Goal: Information Seeking & Learning: Learn about a topic

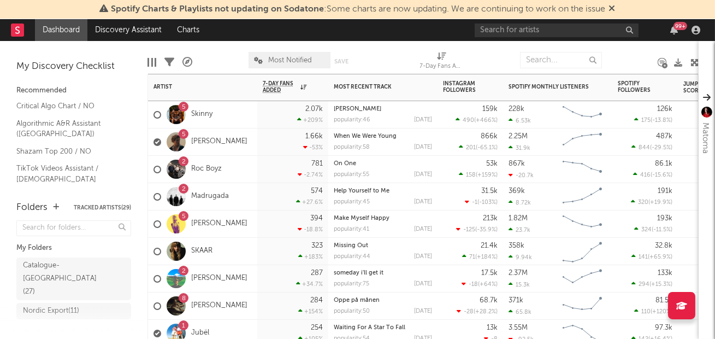
click at [246, 196] on div "2 Madrugada" at bounding box center [202, 196] width 109 height 27
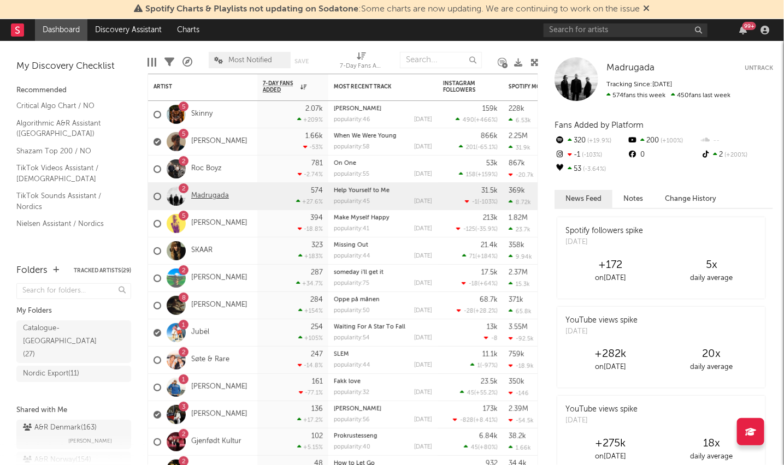
click at [226, 198] on link "Madrugada" at bounding box center [210, 196] width 38 height 9
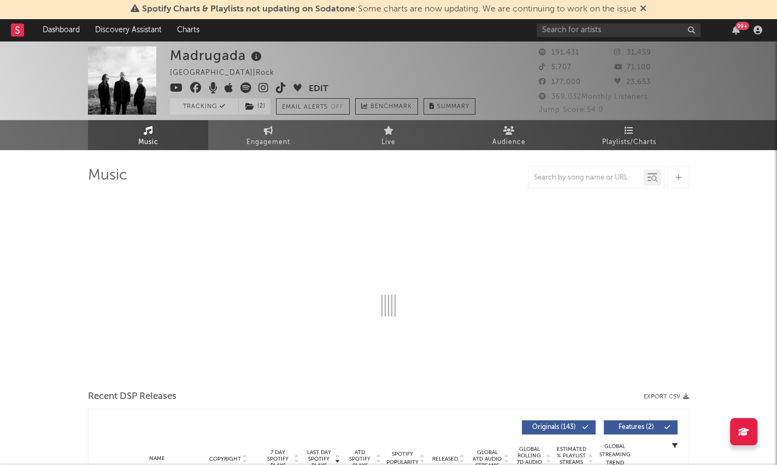
select select "6m"
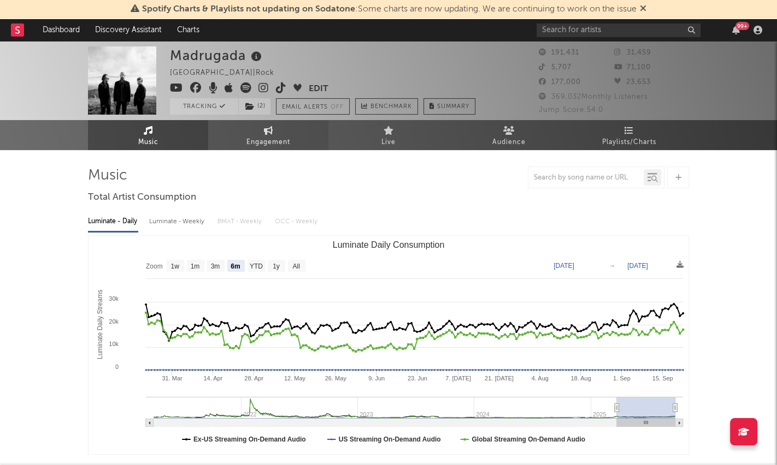
click at [285, 136] on span "Engagement" at bounding box center [268, 142] width 44 height 13
select select "1w"
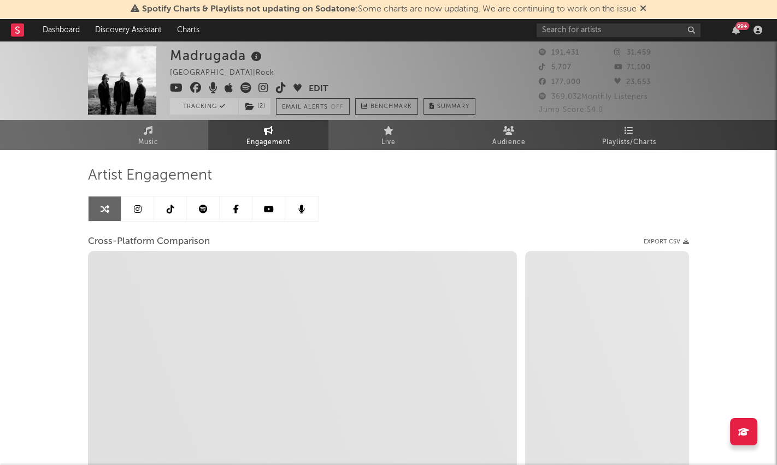
select select "1m"
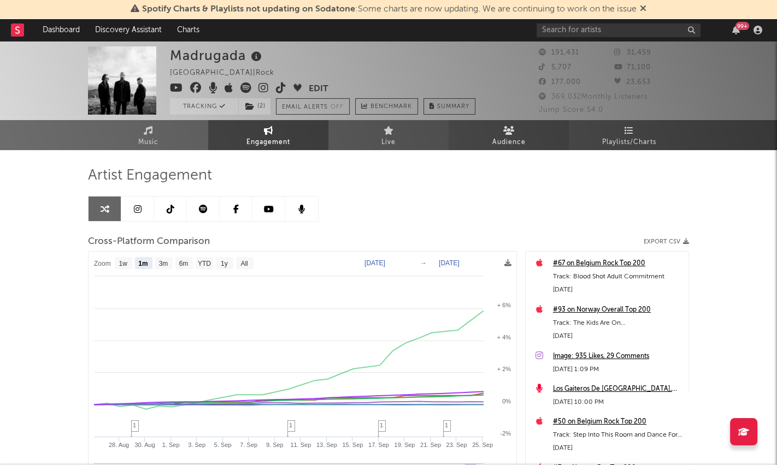
click at [506, 137] on span "Audience" at bounding box center [508, 142] width 33 height 13
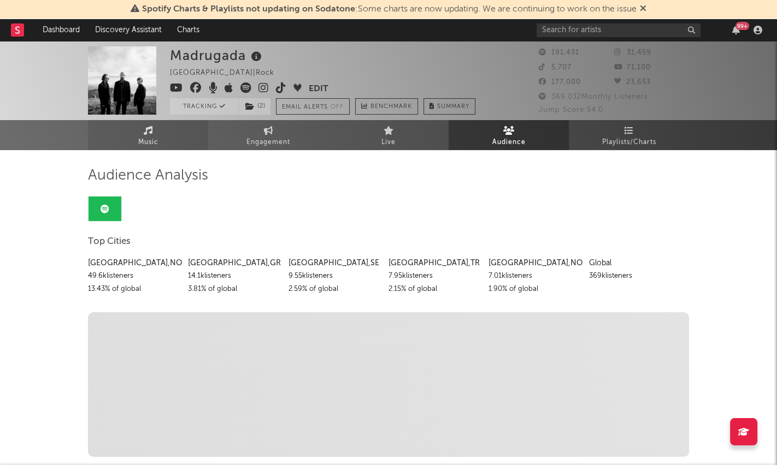
click at [155, 138] on span "Music" at bounding box center [148, 142] width 20 height 13
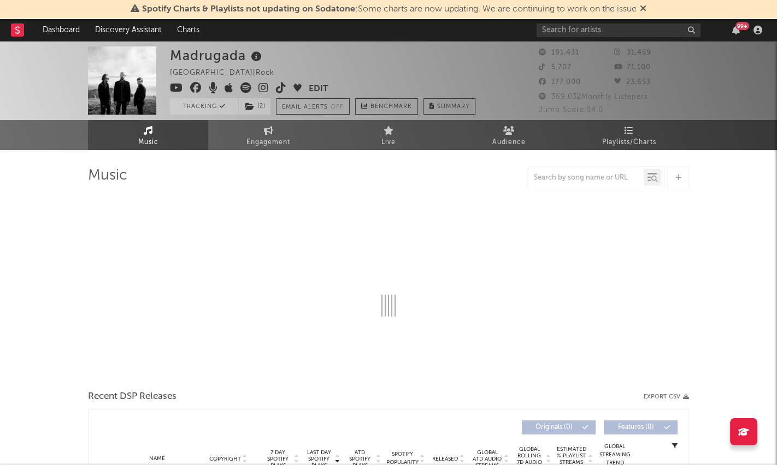
select select "6m"
